Goal: Information Seeking & Learning: Learn about a topic

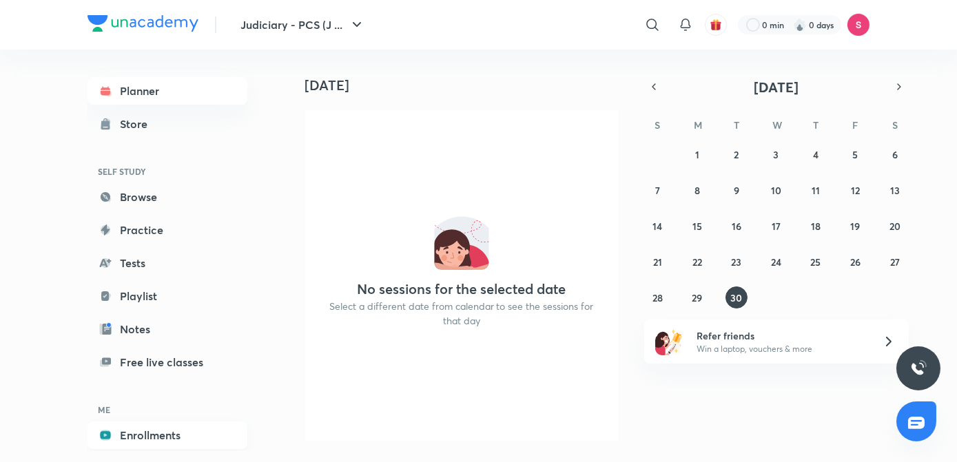
click at [132, 436] on link "Enrollments" at bounding box center [167, 436] width 160 height 28
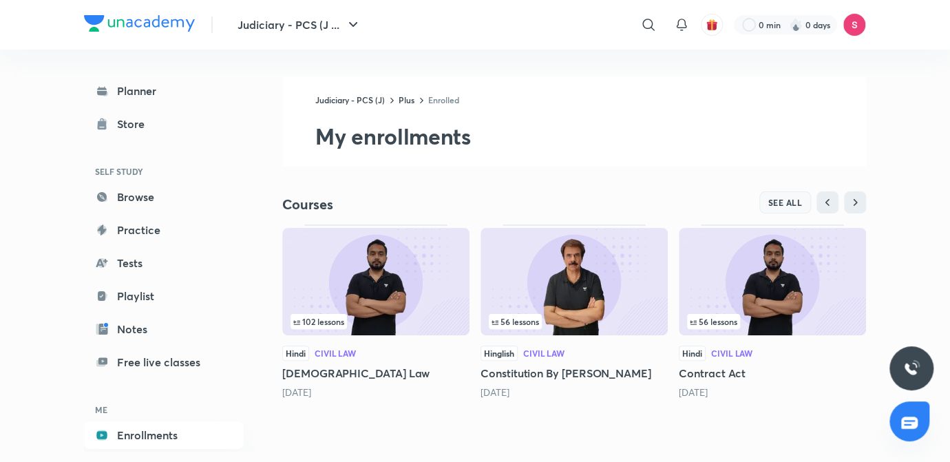
click at [784, 200] on span "SEE ALL" at bounding box center [786, 203] width 34 height 10
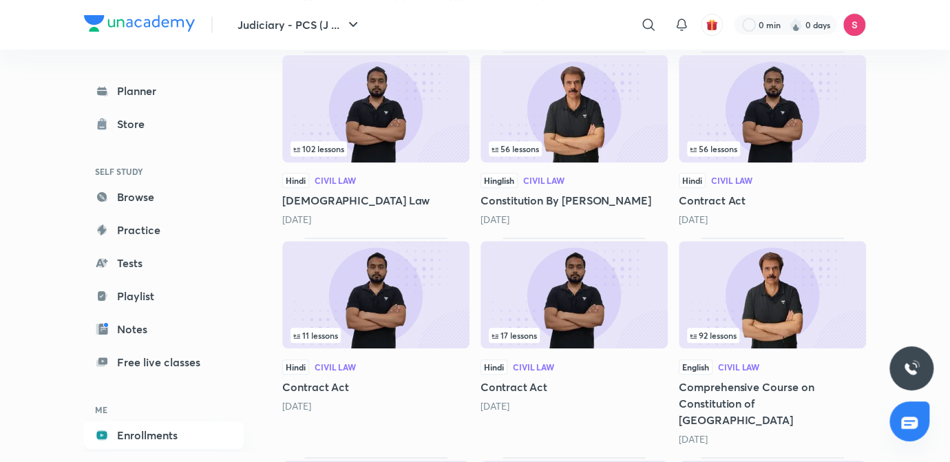
scroll to position [215, 0]
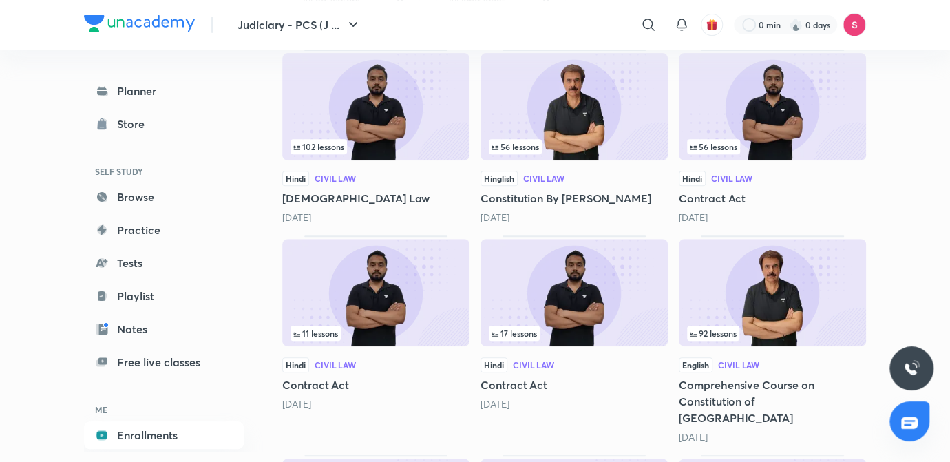
click at [520, 295] on img at bounding box center [574, 292] width 187 height 107
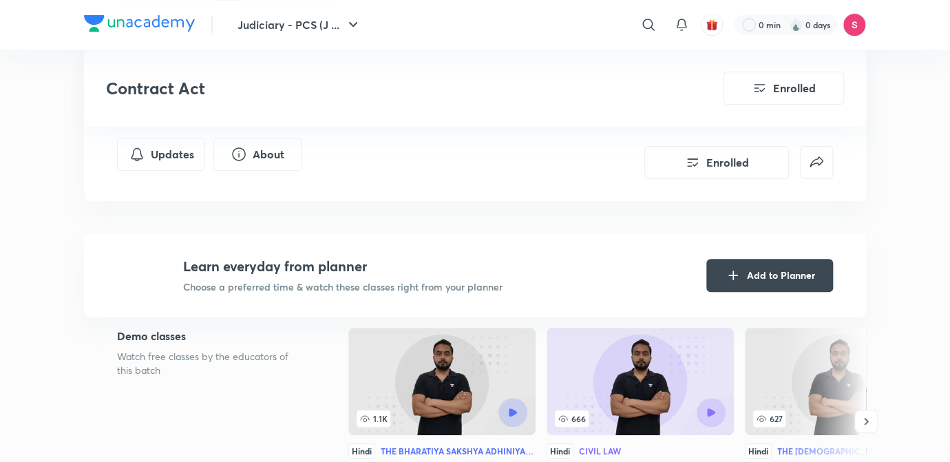
scroll to position [453, 0]
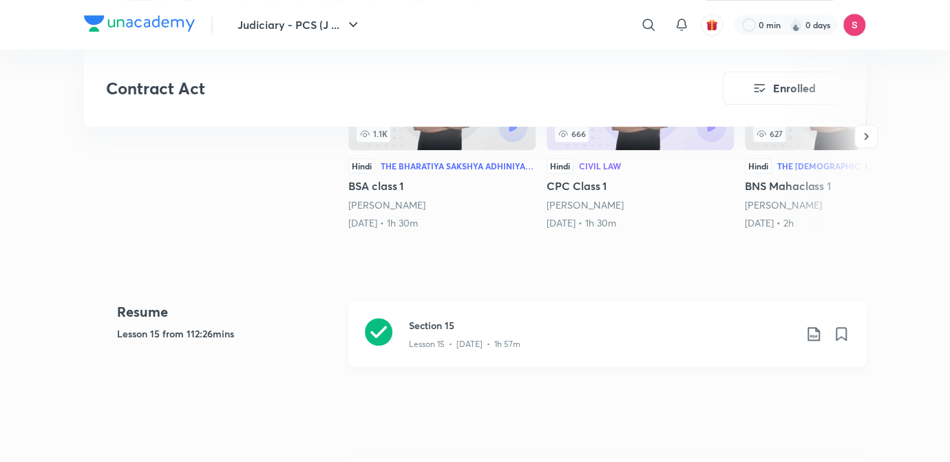
click at [474, 340] on p "Lesson 15 • [DATE] • 1h 57m" at bounding box center [465, 344] width 112 height 12
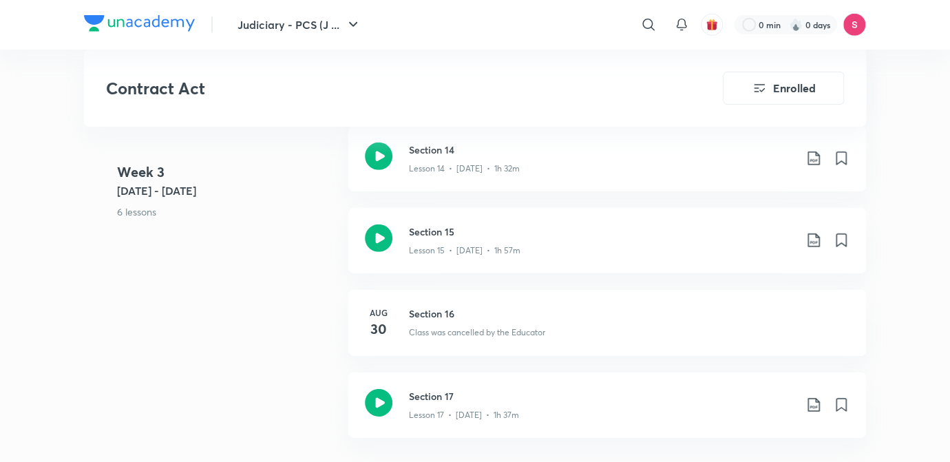
scroll to position [2014, 0]
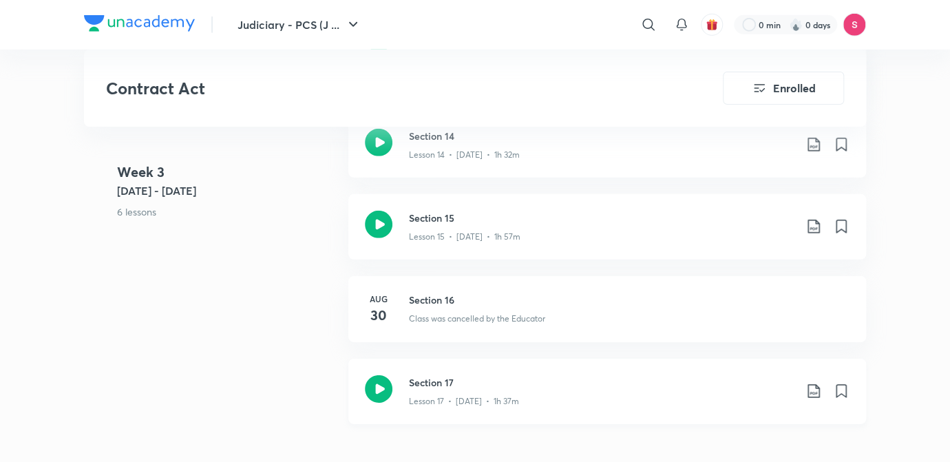
click at [457, 386] on h3 "Section 17" at bounding box center [602, 382] width 386 height 14
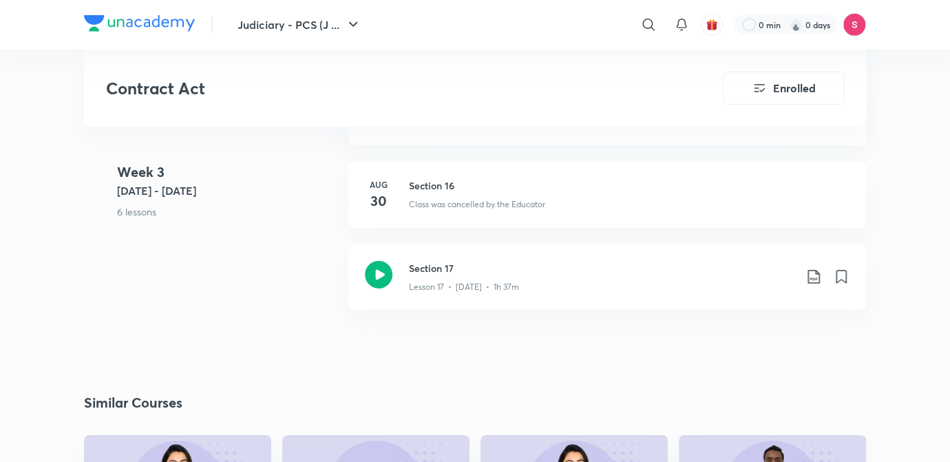
scroll to position [2127, 0]
click at [479, 289] on p "Lesson 17 • [DATE] • 1h 37m" at bounding box center [464, 288] width 110 height 12
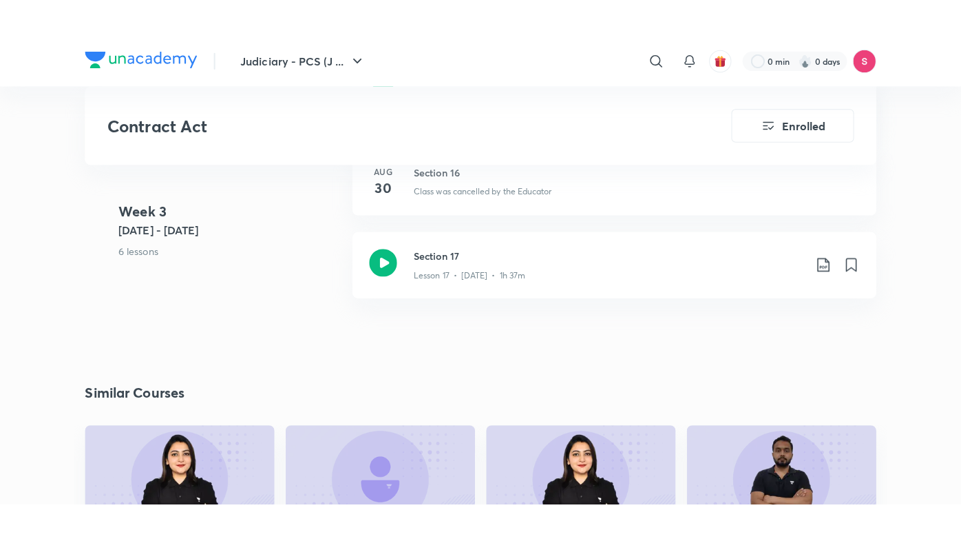
scroll to position [2178, 0]
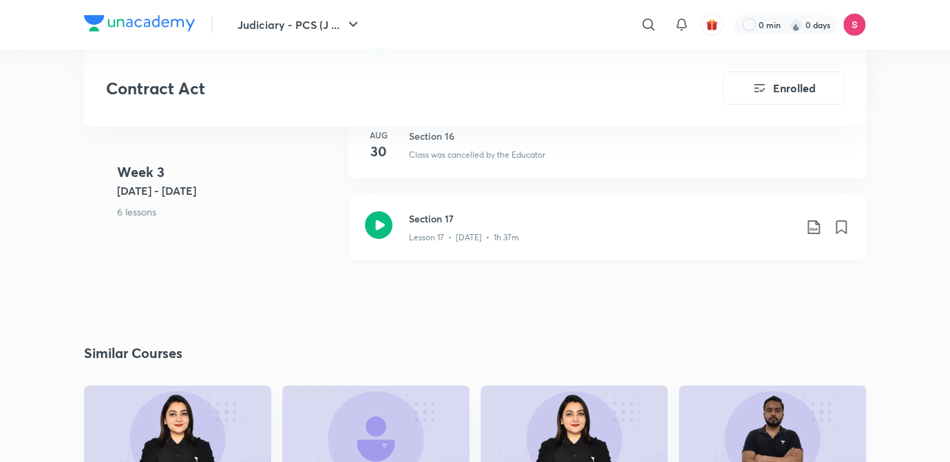
click at [474, 212] on h3 "Section 17" at bounding box center [602, 218] width 386 height 14
